Goal: Information Seeking & Learning: Learn about a topic

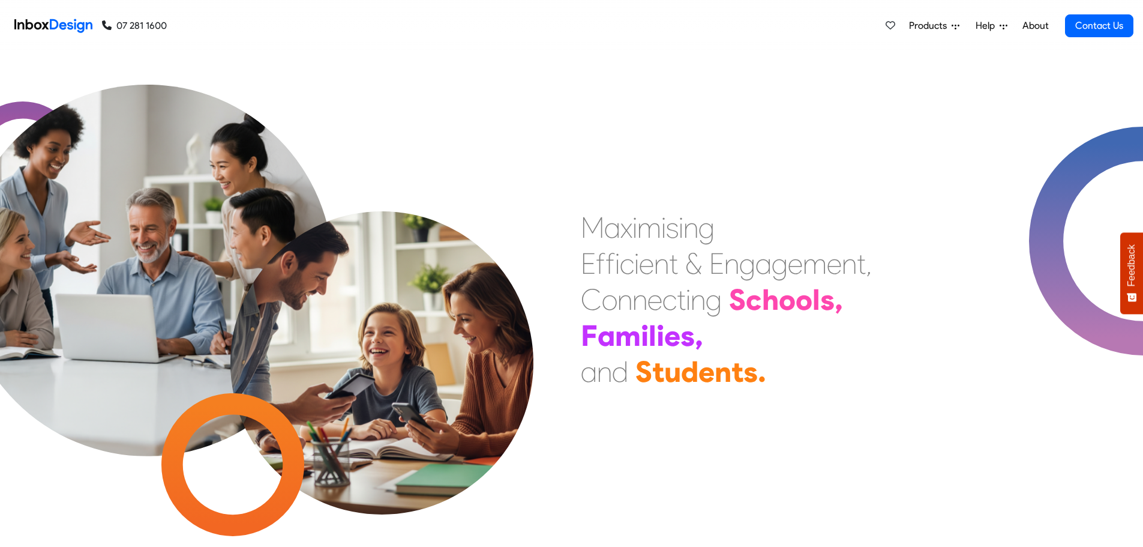
click at [473, 103] on div at bounding box center [248, 300] width 572 height 430
click at [466, 215] on img at bounding box center [382, 325] width 379 height 379
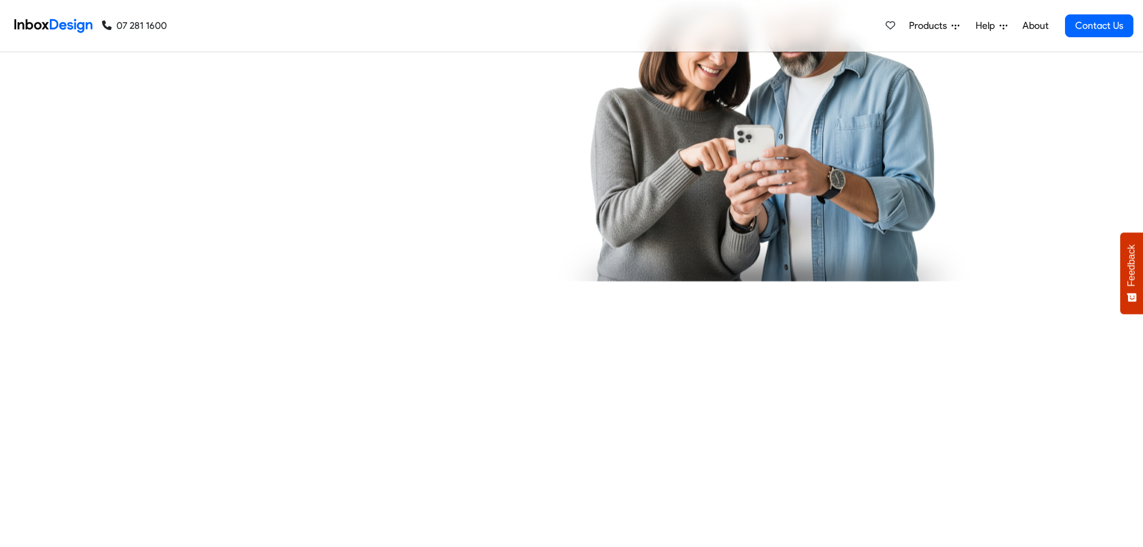
checkbox input "true"
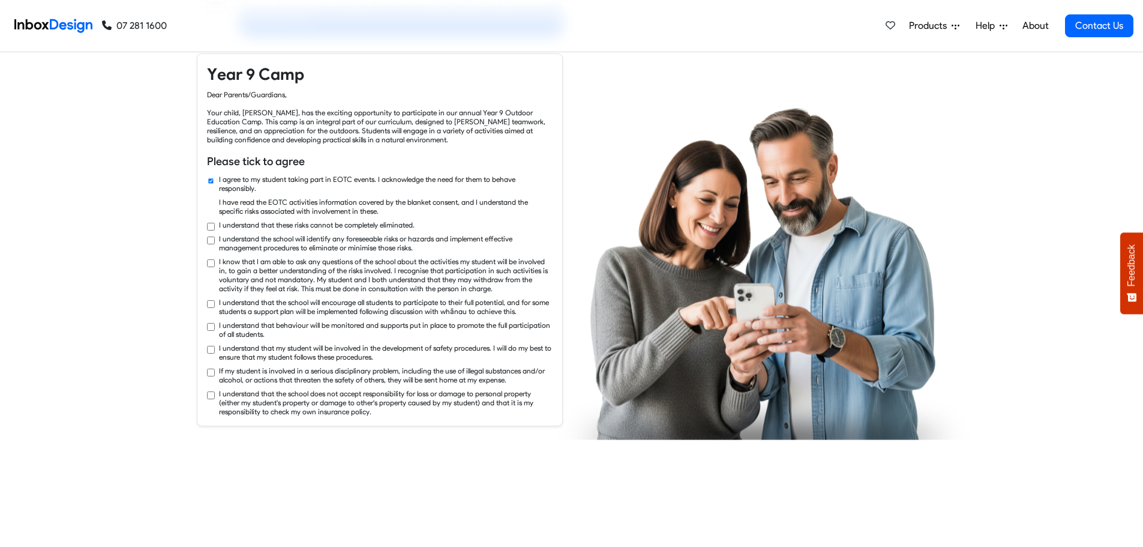
checkbox input "true"
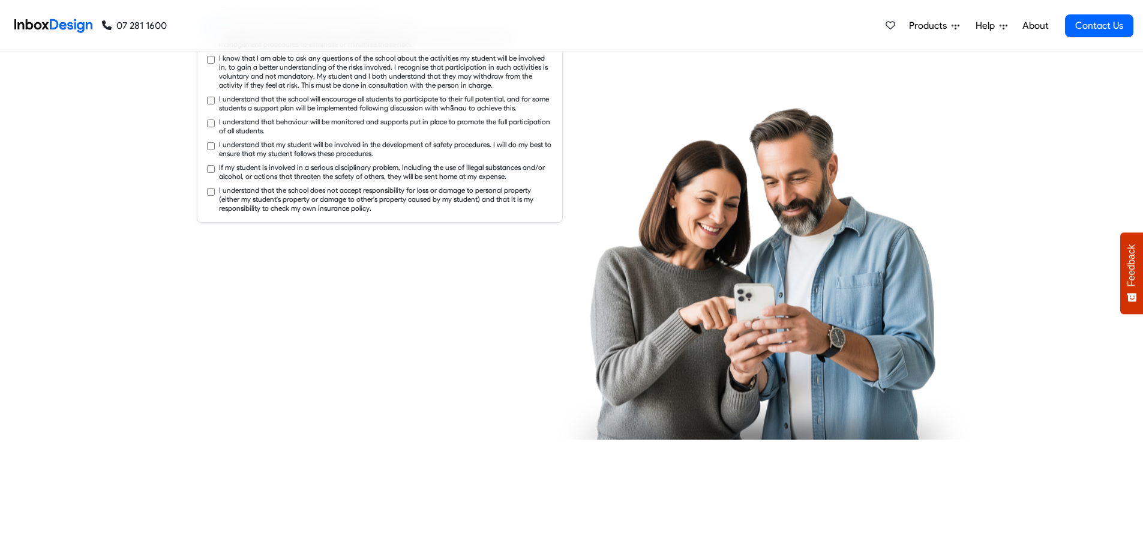
checkbox input "true"
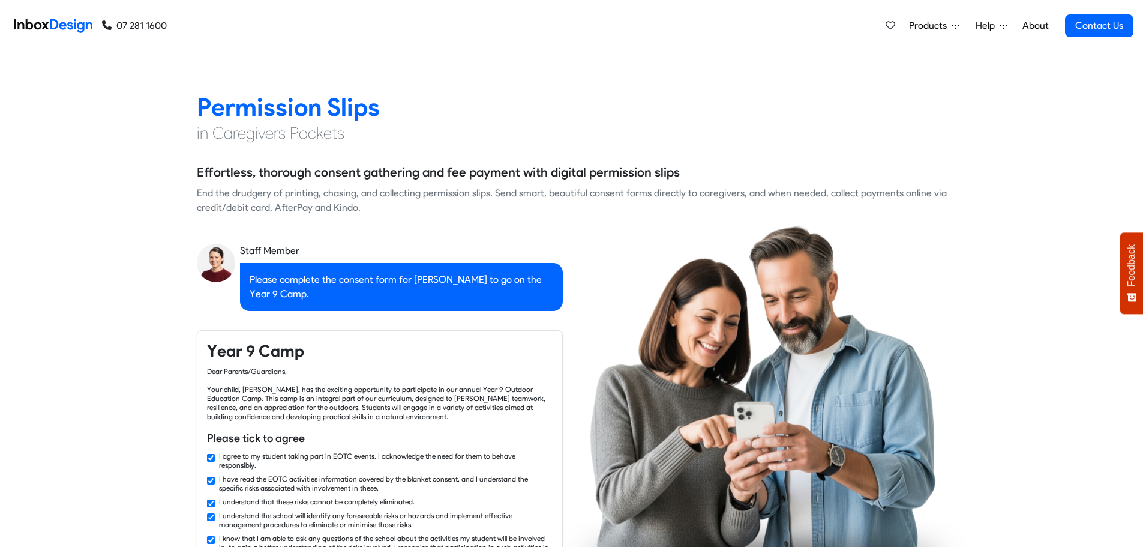
checkbox input "false"
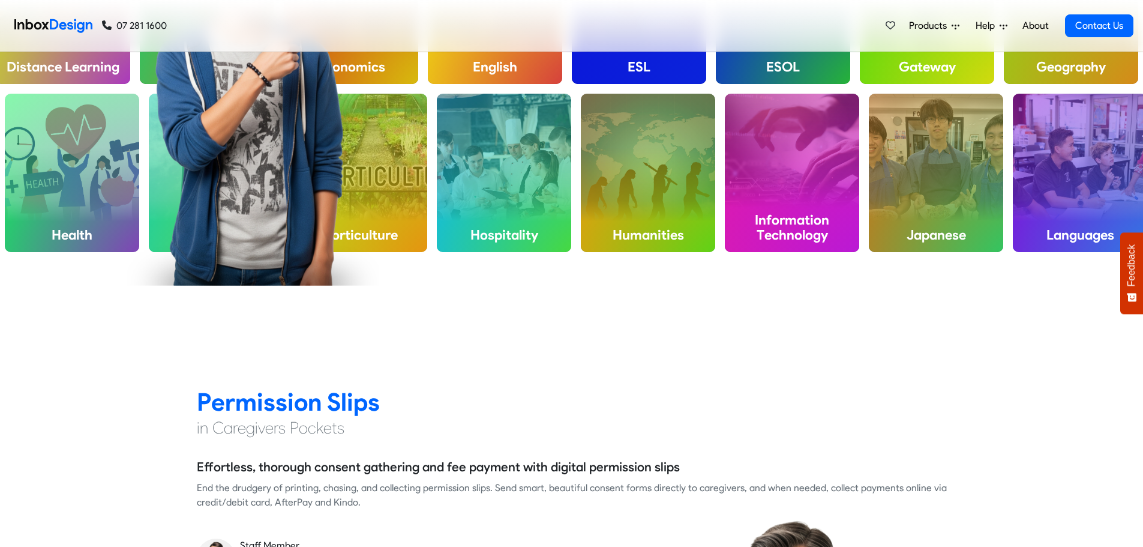
checkbox input "false"
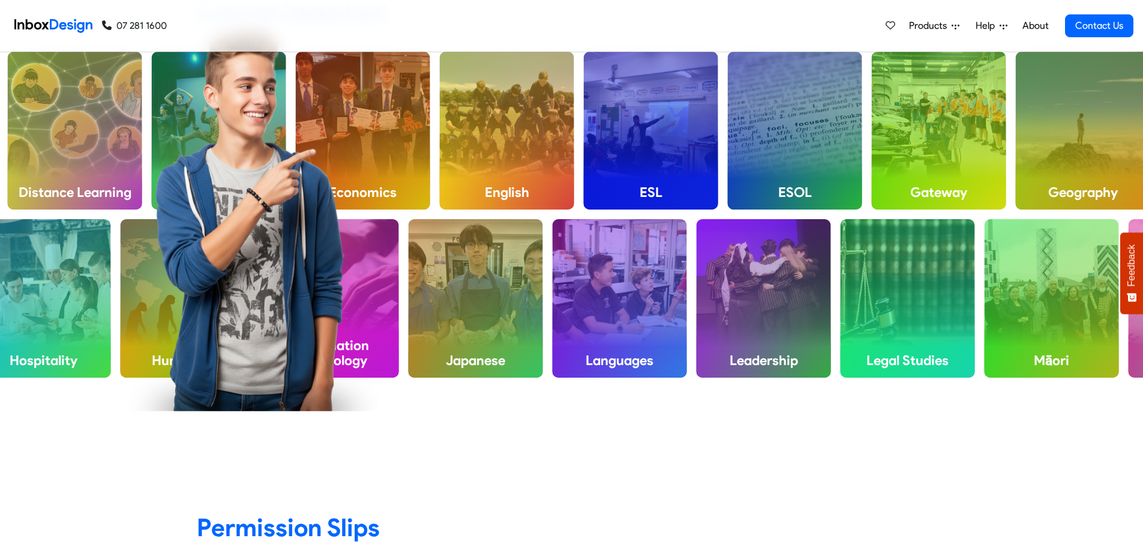
checkbox input "false"
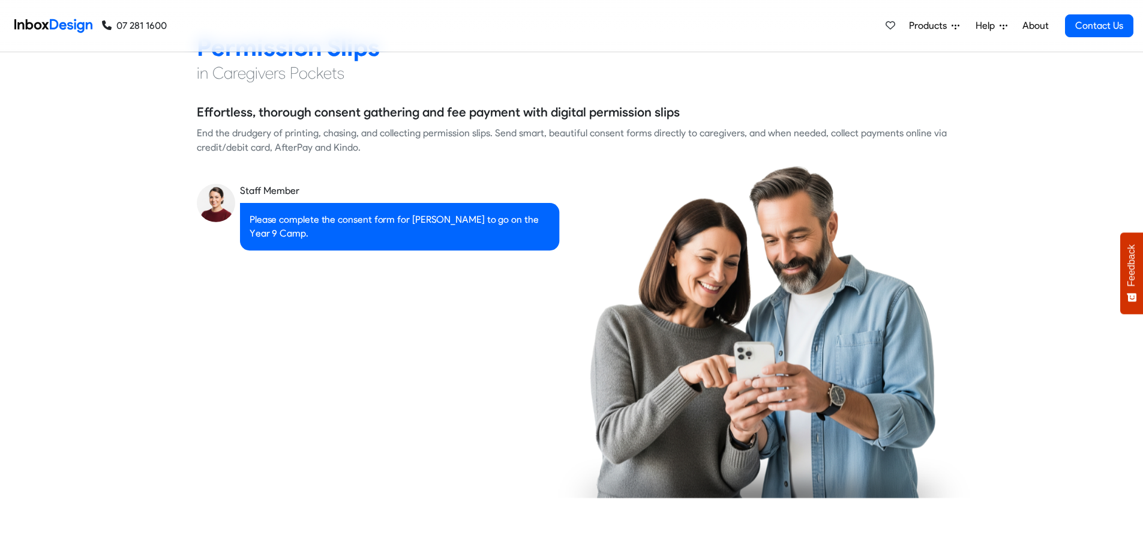
checkbox input "true"
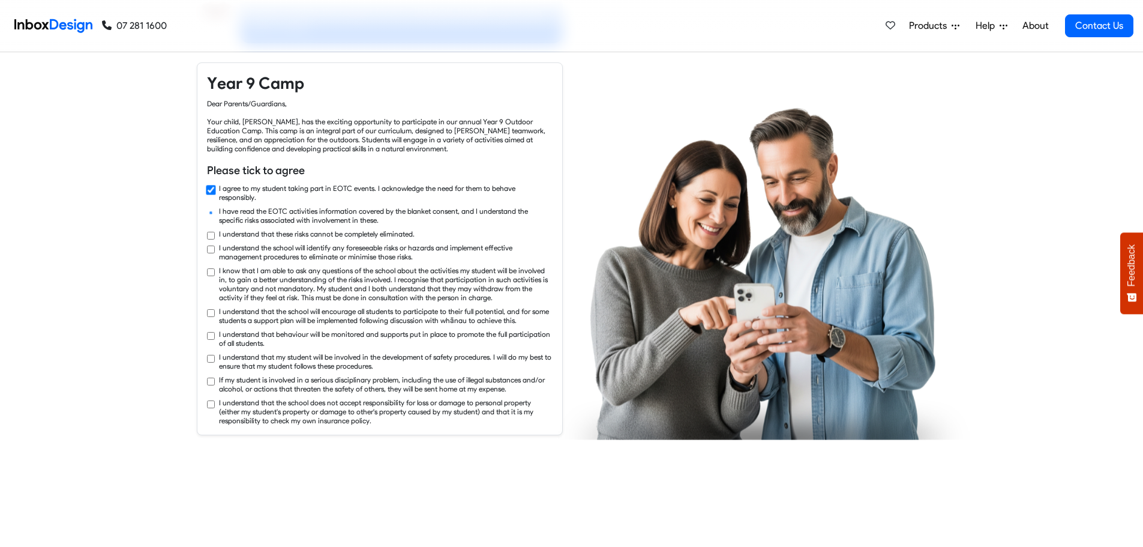
checkbox input "true"
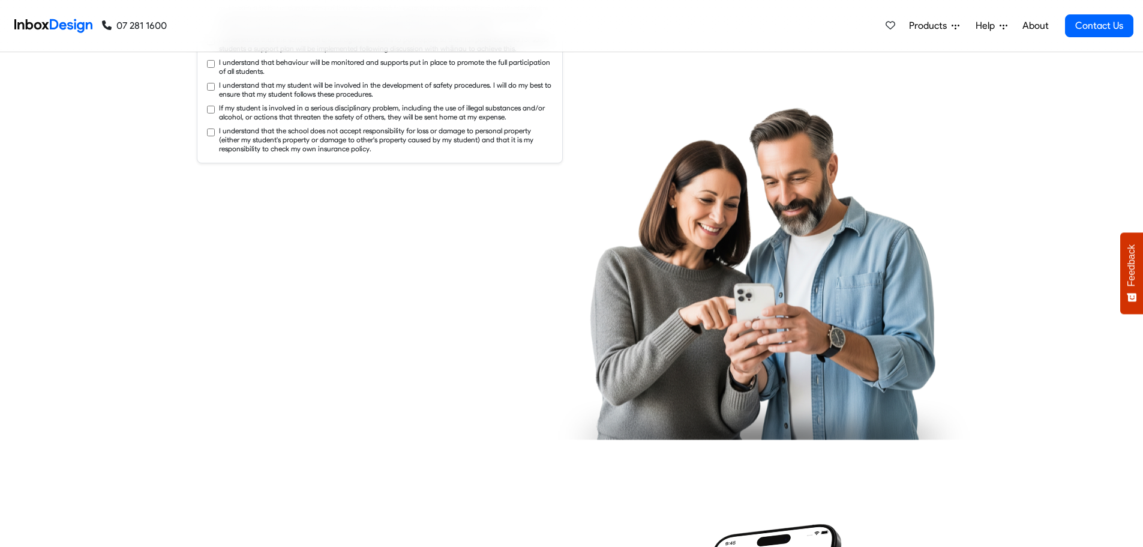
checkbox input "true"
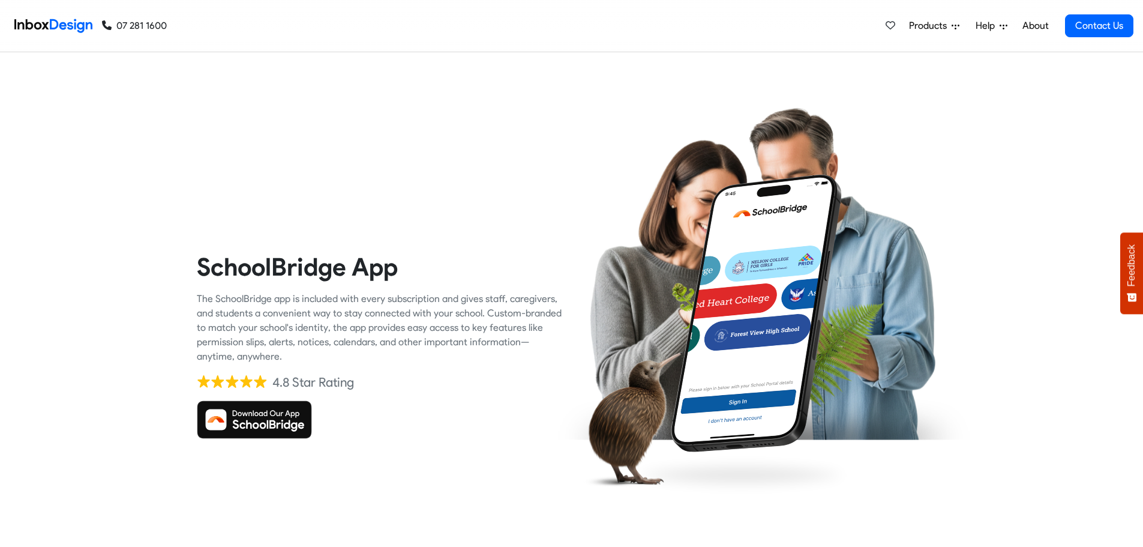
checkbox input "true"
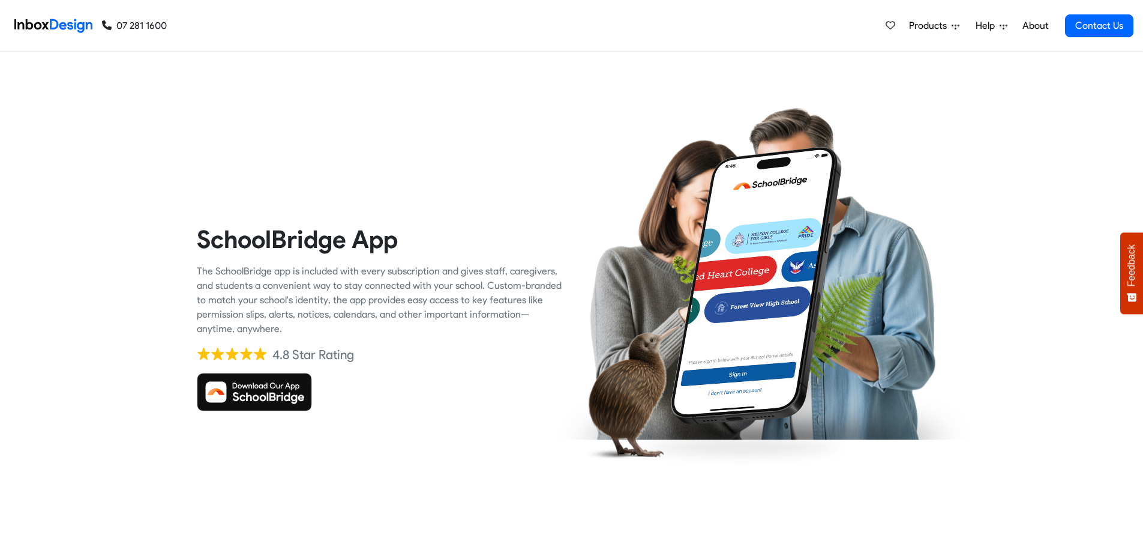
checkbox input "true"
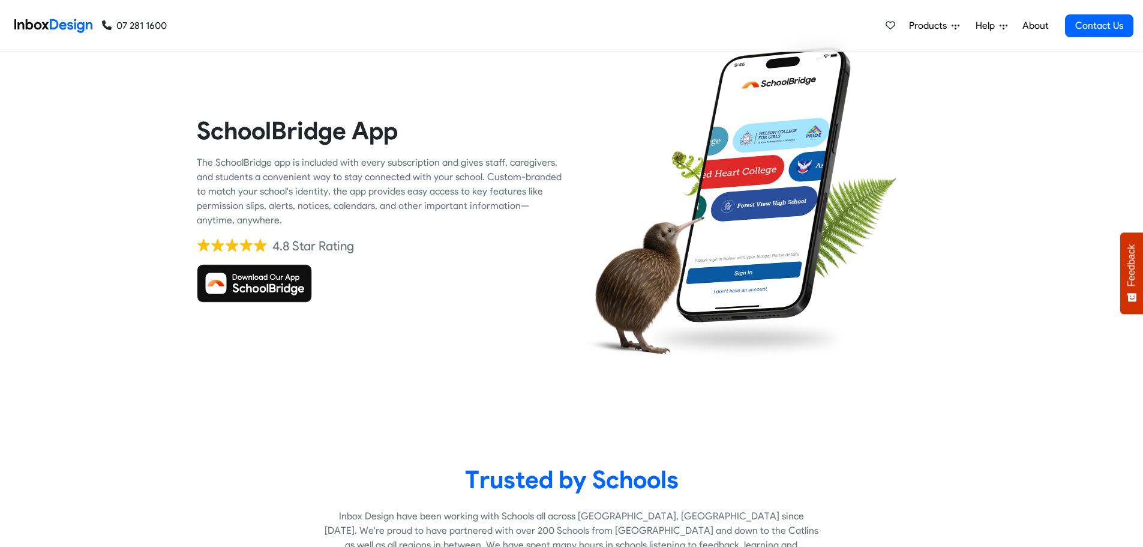
checkbox input "true"
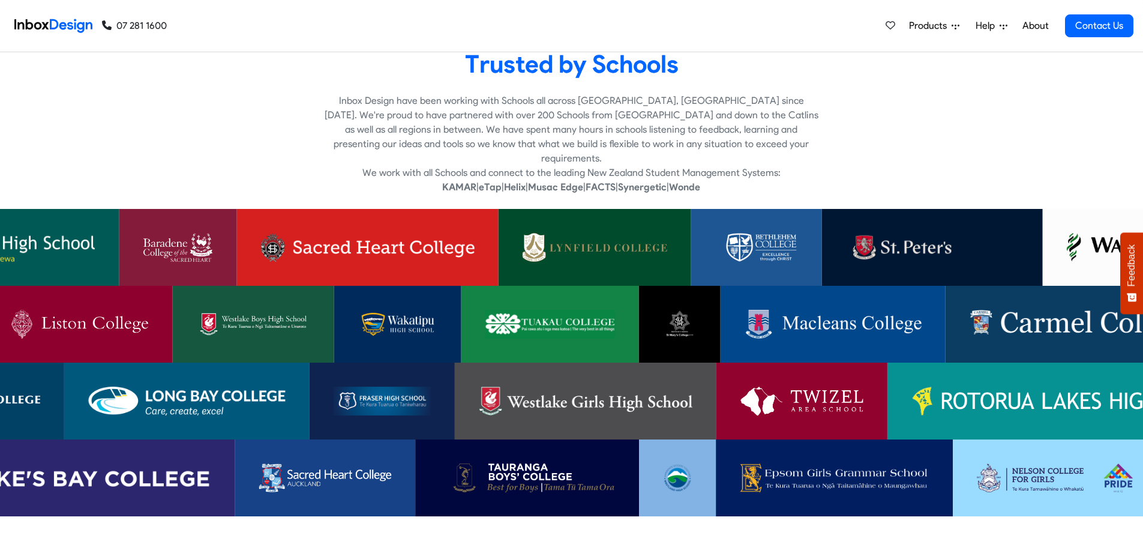
checkbox input "true"
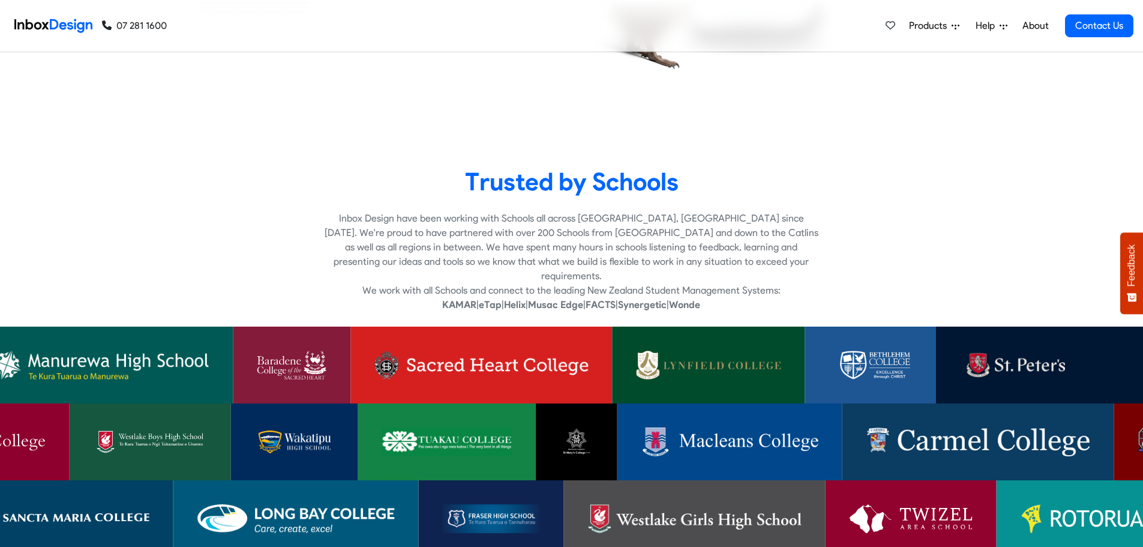
scroll to position [2328, 0]
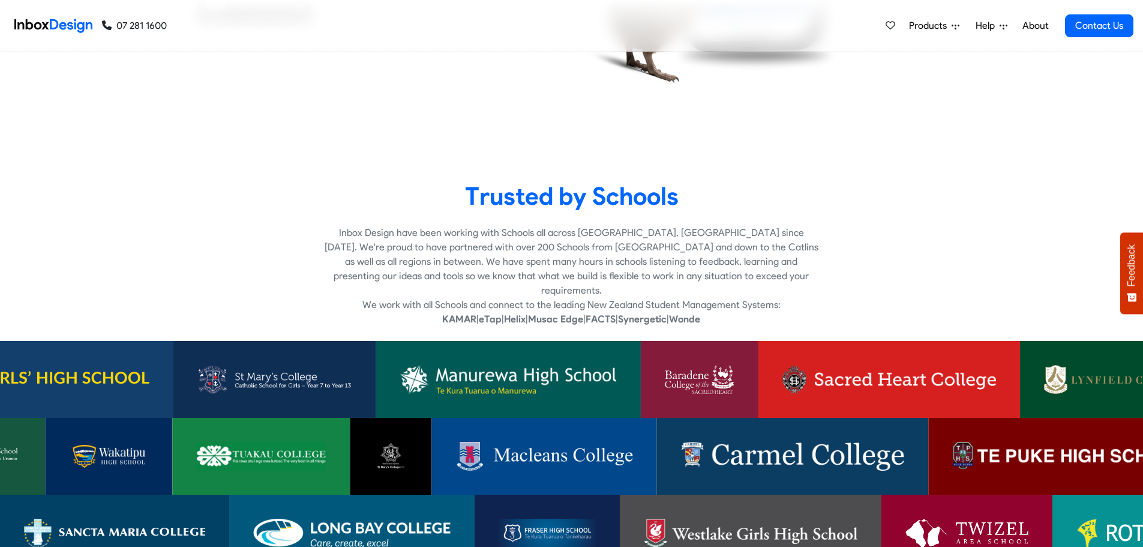
click at [344, 235] on p "Inbox Design have been working with Schools all across [GEOGRAPHIC_DATA], [GEOG…" at bounding box center [572, 262] width 494 height 72
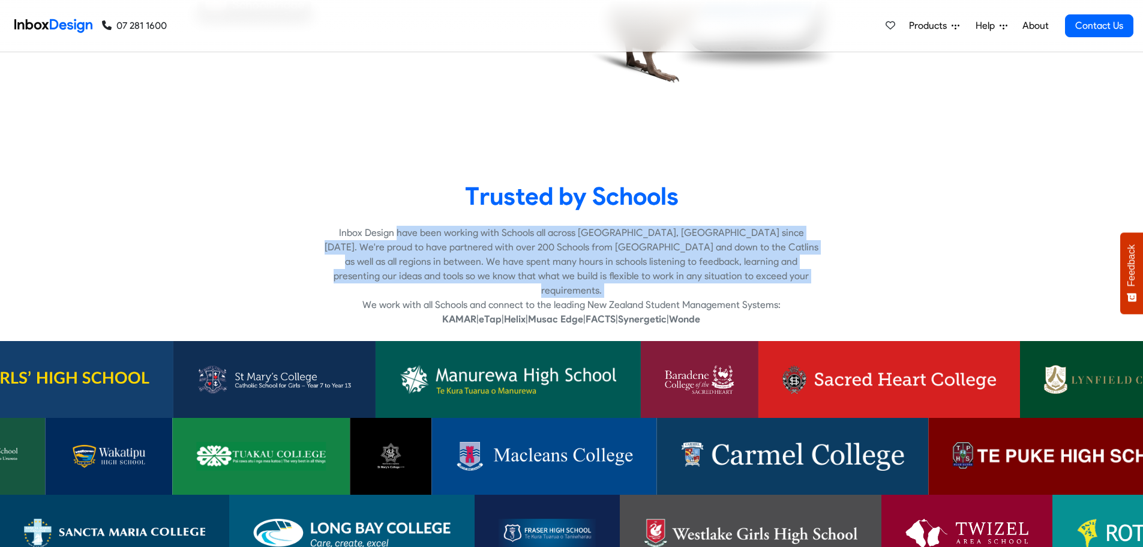
click at [344, 235] on p "Inbox Design have been working with Schools all across [GEOGRAPHIC_DATA], [GEOG…" at bounding box center [572, 262] width 494 height 72
click at [483, 239] on p "Inbox Design have been working with Schools all across [GEOGRAPHIC_DATA], [GEOG…" at bounding box center [572, 262] width 494 height 72
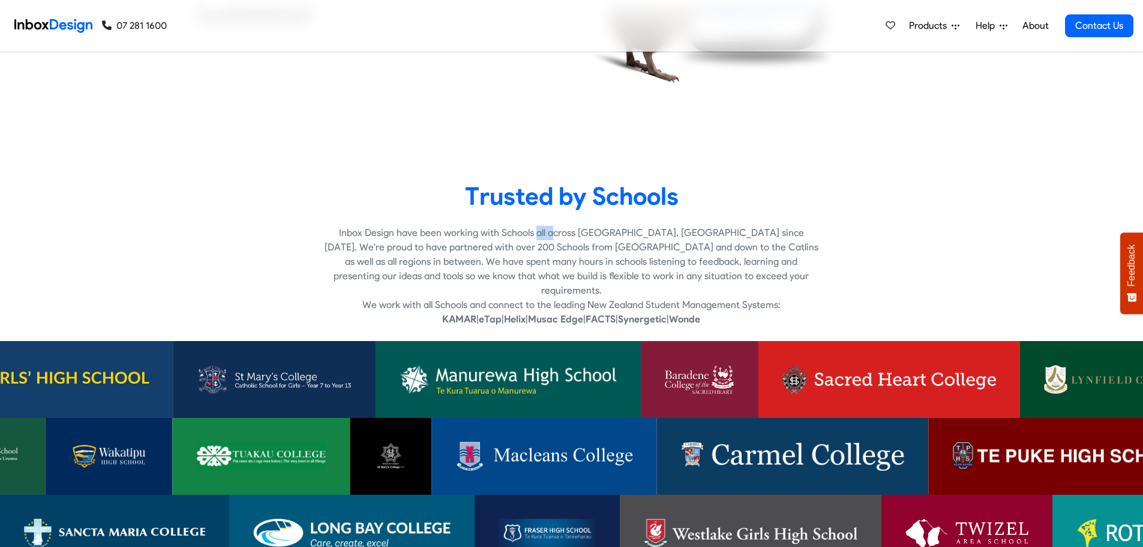
click at [483, 239] on p "Inbox Design have been working with Schools all across [GEOGRAPHIC_DATA], [GEOG…" at bounding box center [572, 262] width 494 height 72
click at [574, 235] on p "Inbox Design have been working with Schools all across [GEOGRAPHIC_DATA], [GEOG…" at bounding box center [572, 262] width 494 height 72
click at [663, 234] on p "Inbox Design have been working with Schools all across [GEOGRAPHIC_DATA], [GEOG…" at bounding box center [572, 262] width 494 height 72
drag, startPoint x: 663, startPoint y: 234, endPoint x: 613, endPoint y: 236, distance: 49.9
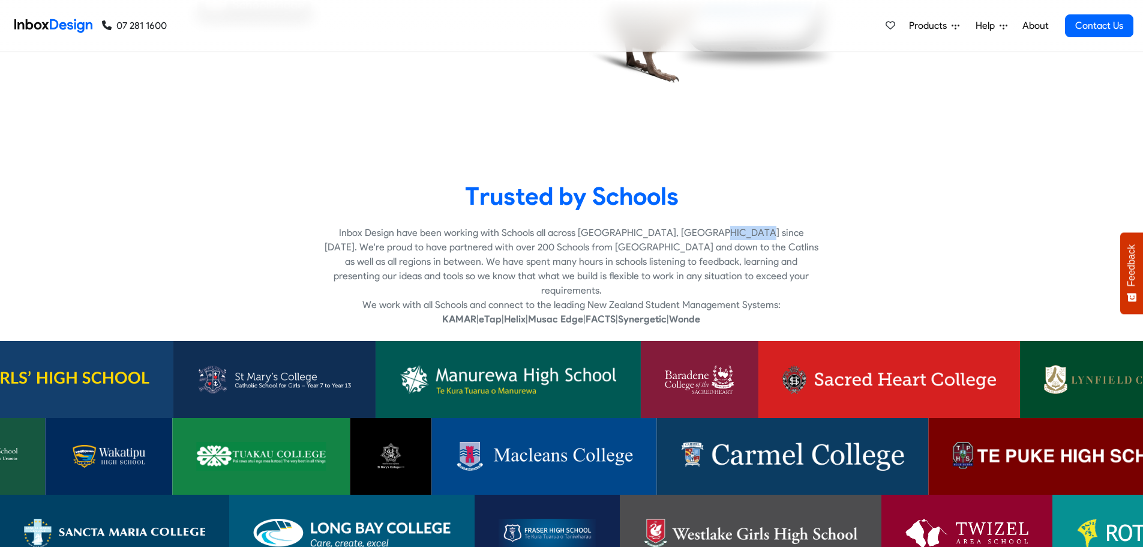
click at [662, 235] on p "Inbox Design have been working with Schools all across [GEOGRAPHIC_DATA], [GEOG…" at bounding box center [572, 262] width 494 height 72
click at [593, 236] on p "Inbox Design have been working with Schools all across [GEOGRAPHIC_DATA], [GEOG…" at bounding box center [572, 262] width 494 height 72
drag, startPoint x: 698, startPoint y: 236, endPoint x: 754, endPoint y: 238, distance: 55.2
click at [754, 238] on p "Inbox Design have been working with Schools all across [GEOGRAPHIC_DATA], [GEOG…" at bounding box center [572, 262] width 494 height 72
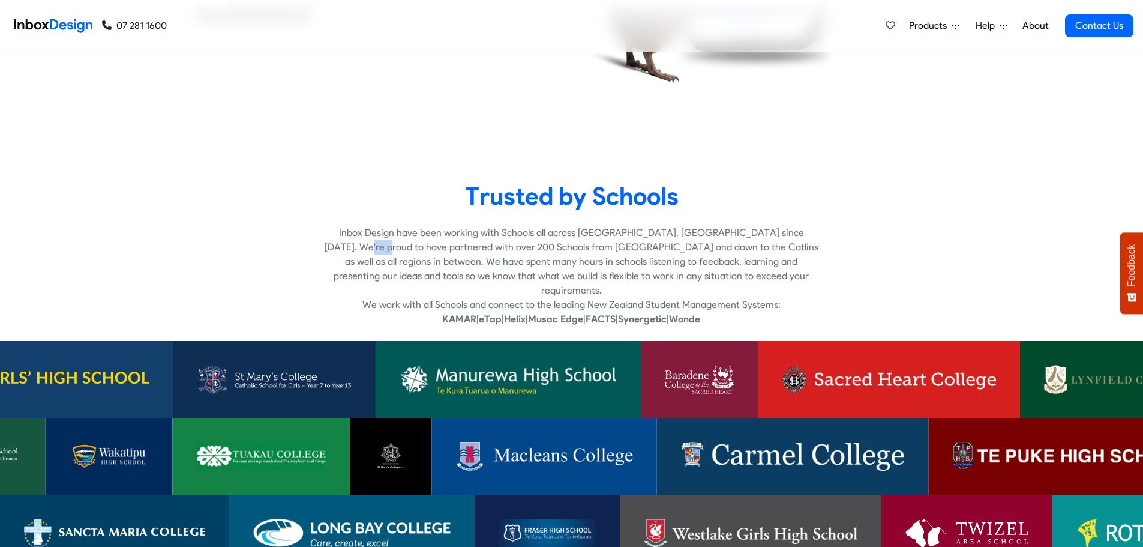
drag, startPoint x: 754, startPoint y: 238, endPoint x: 733, endPoint y: 235, distance: 21.3
click at [752, 238] on p "Inbox Design have been working with Schools all across [GEOGRAPHIC_DATA], [GEOG…" at bounding box center [572, 262] width 494 height 72
drag, startPoint x: 730, startPoint y: 234, endPoint x: 818, endPoint y: 238, distance: 88.3
click at [834, 233] on div "Inbox Design have been working with Schools all across [GEOGRAPHIC_DATA], [GEOG…" at bounding box center [572, 276] width 768 height 101
